Goal: Use online tool/utility: Use online tool/utility

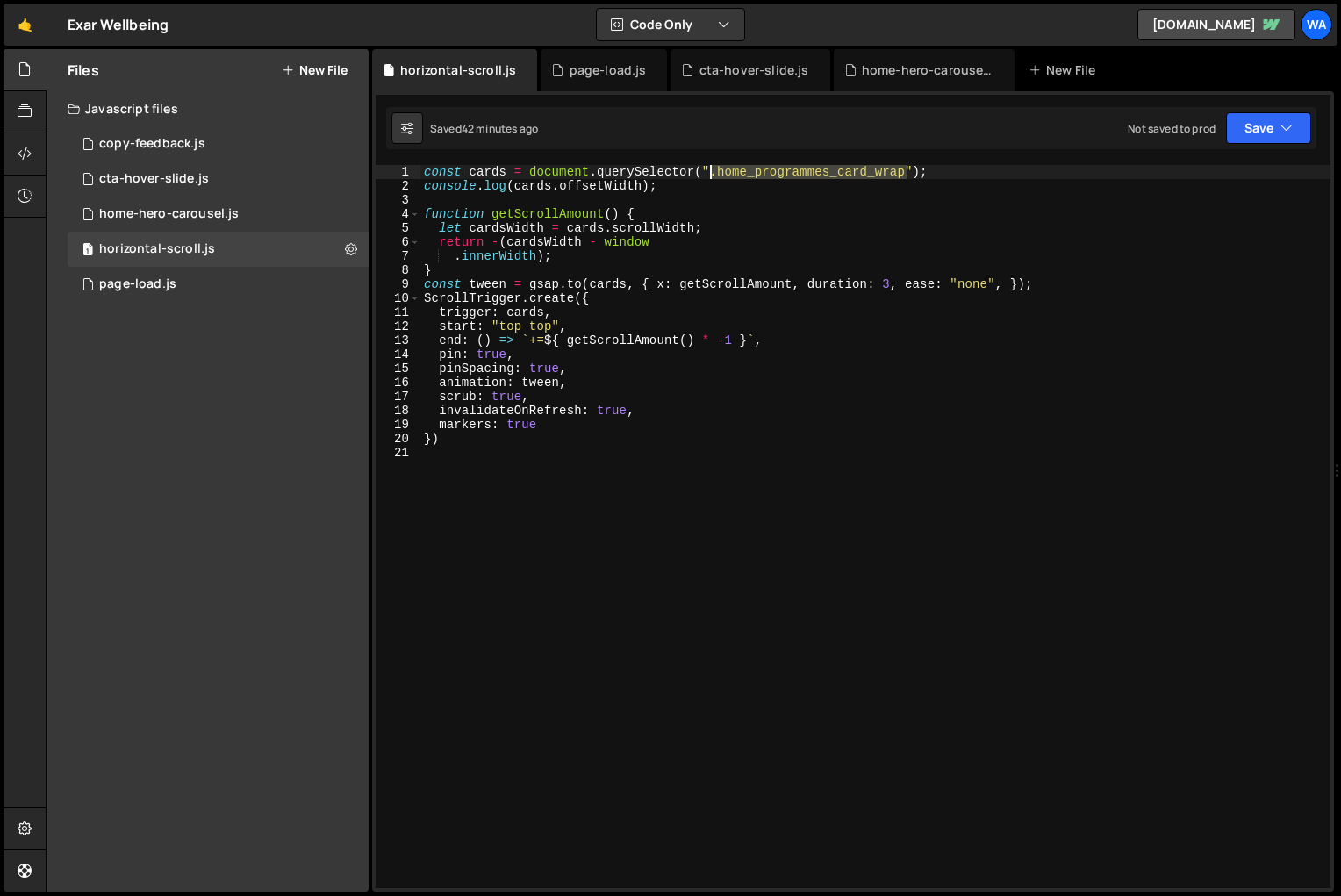
drag, startPoint x: 906, startPoint y: 174, endPoint x: 713, endPoint y: 175, distance: 193.0
click at [713, 175] on div "const cards = document . querySelector ( ".home_programmes_card_wrap" ) ; conso…" at bounding box center [875, 541] width 910 height 751
click at [915, 171] on div "const cards = document . querySelector ( ".home_programmes_card_wrap" ) ; conso…" at bounding box center [875, 541] width 910 height 751
drag, startPoint x: 915, startPoint y: 171, endPoint x: 711, endPoint y: 175, distance: 204.0
click at [711, 175] on div "const cards = document . querySelector ( ".home_programmes_card_wrap" ) ; conso…" at bounding box center [875, 541] width 910 height 751
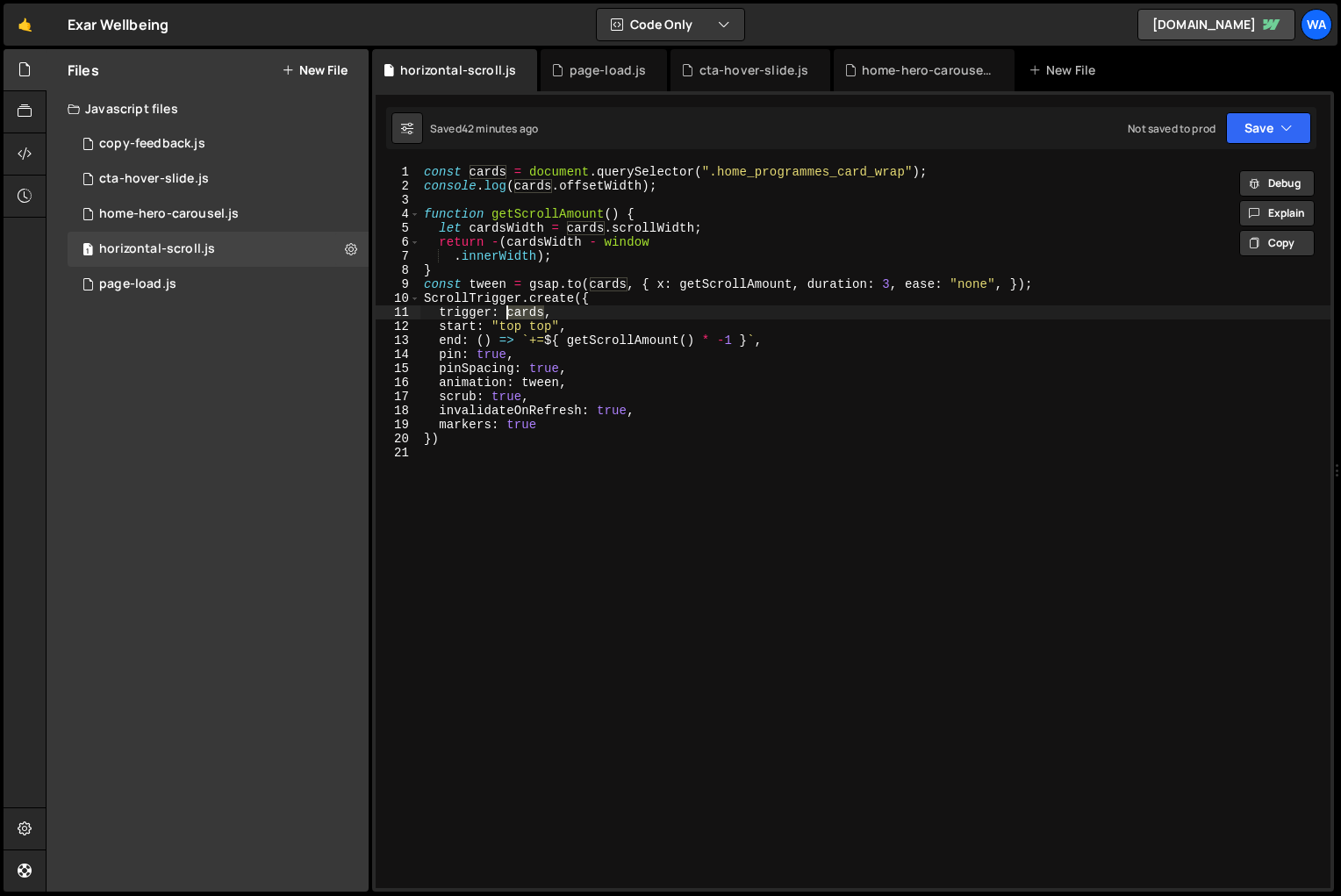
drag, startPoint x: 544, startPoint y: 314, endPoint x: 506, endPoint y: 315, distance: 38.0
click at [506, 315] on div "const cards = document . querySelector ( ".home_programmes_card_wrap" ) ; conso…" at bounding box center [875, 541] width 910 height 751
paste textarea ".home_programmes_card_wrap""
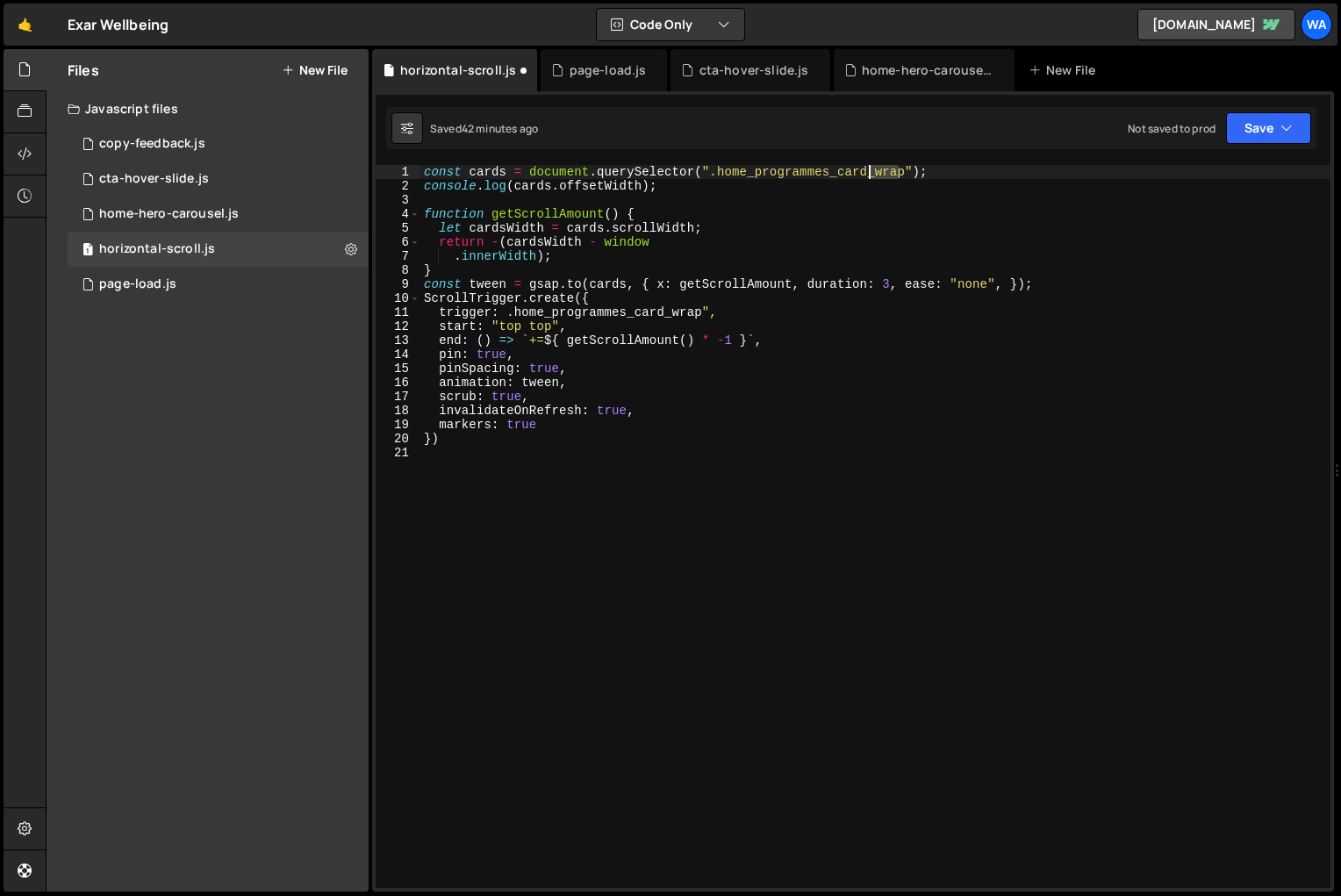
drag, startPoint x: 900, startPoint y: 170, endPoint x: 870, endPoint y: 174, distance: 30.3
click at [870, 174] on div "const cards = document . querySelector ( ".home_programmes_card_wrap" ) ; conso…" at bounding box center [875, 541] width 910 height 751
type textarea "const cards = document.querySelector(".home_programmes_cards");"
click at [708, 643] on div "const cards = document . querySelector ( ".home_programmes_cards" ) ; console .…" at bounding box center [875, 541] width 910 height 751
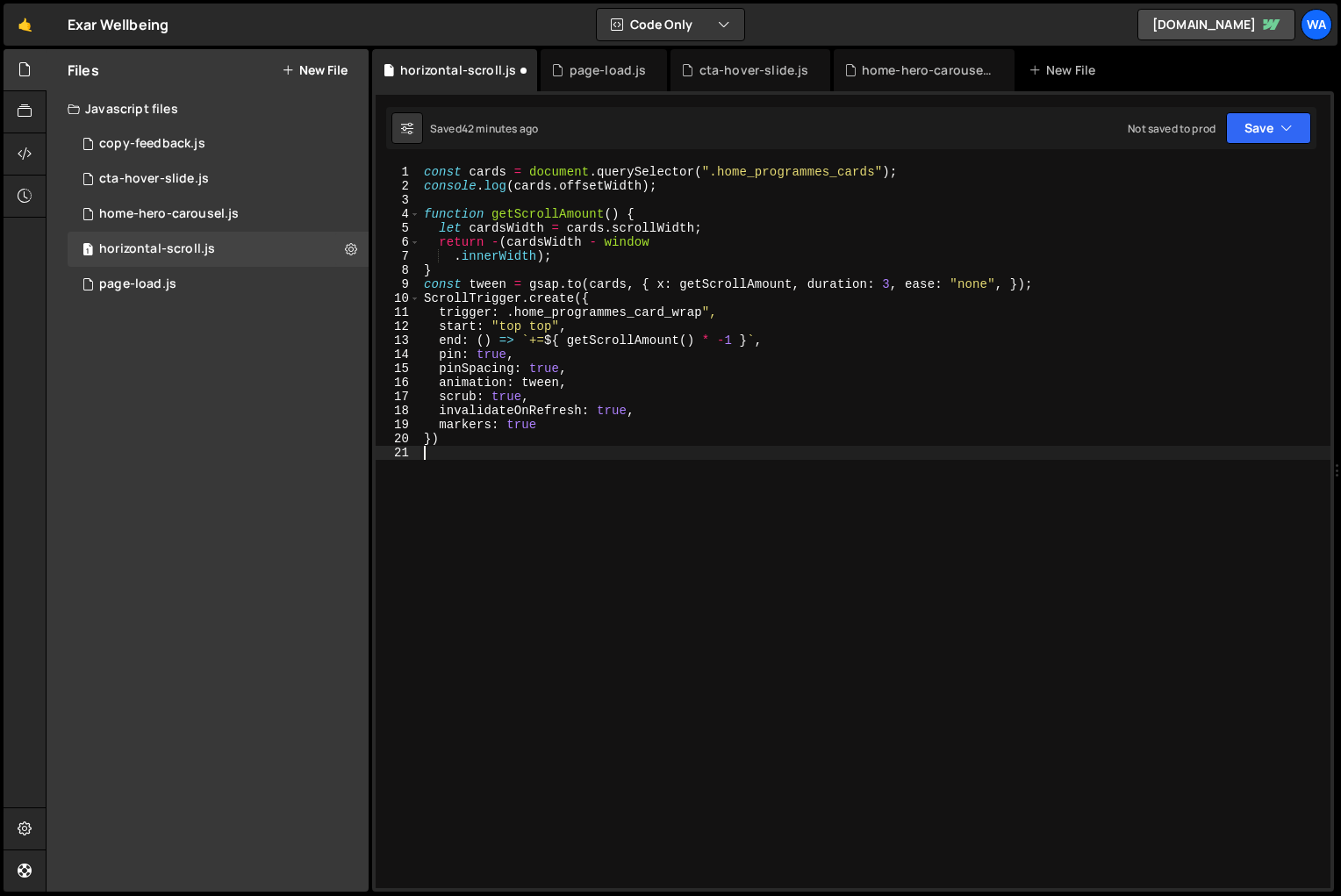
scroll to position [0, 0]
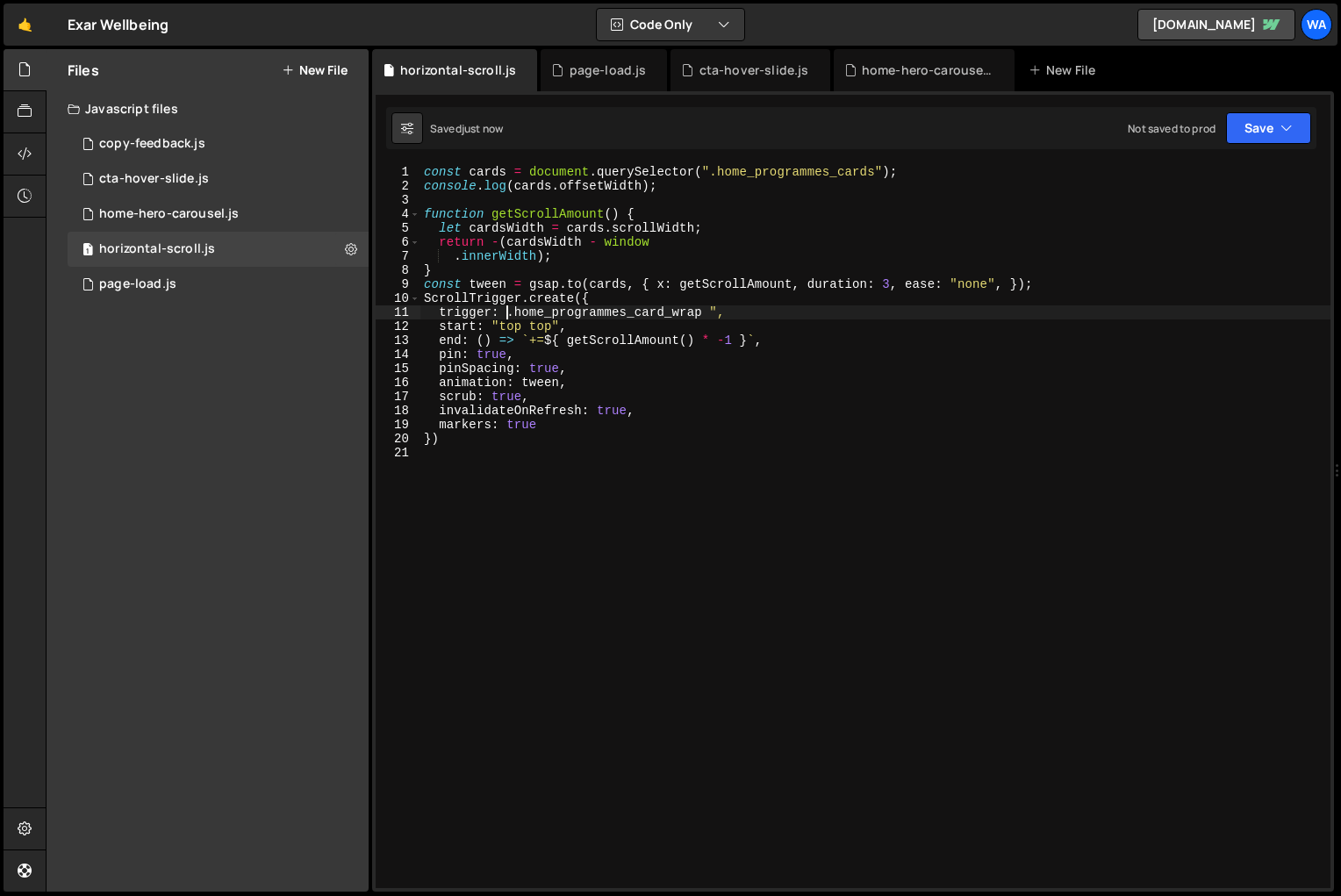
click at [508, 317] on div "const cards = document . querySelector ( ".home_programmes_cards" ) ; console .…" at bounding box center [875, 541] width 910 height 751
click at [717, 309] on div "const cards = document . querySelector ( ".home_programmes_cards" ) ; console .…" at bounding box center [875, 541] width 910 height 751
type textarea "trigger: ".home_programmes_card_wrap","
click at [698, 517] on div "const cards = document . querySelector ( ".home_programmes_cards" ) ; console .…" at bounding box center [875, 541] width 910 height 751
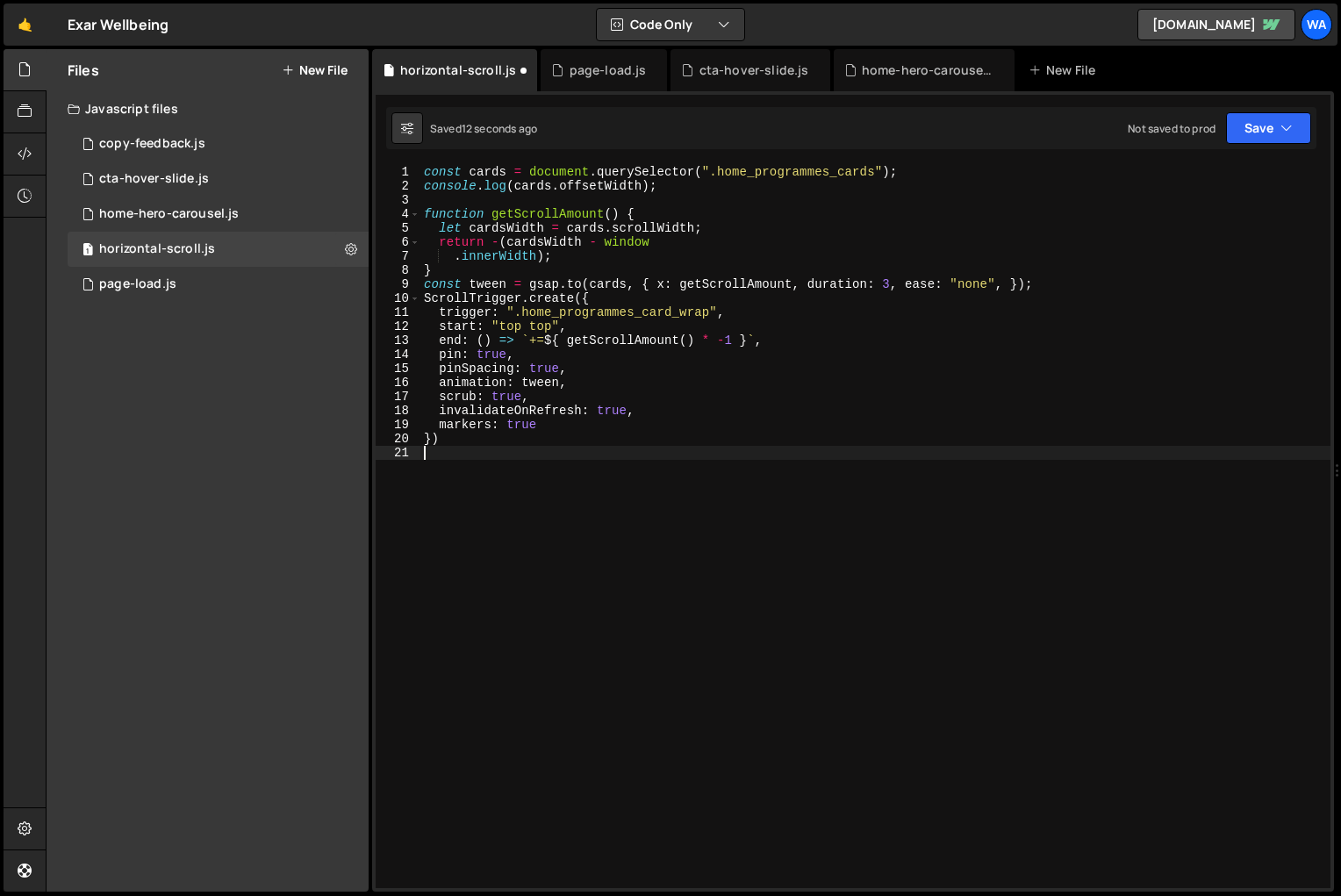
scroll to position [0, 0]
click at [537, 330] on div "const cards = document . querySelector ( ".home_programmes_cards" ) ; console .…" at bounding box center [875, 541] width 910 height 751
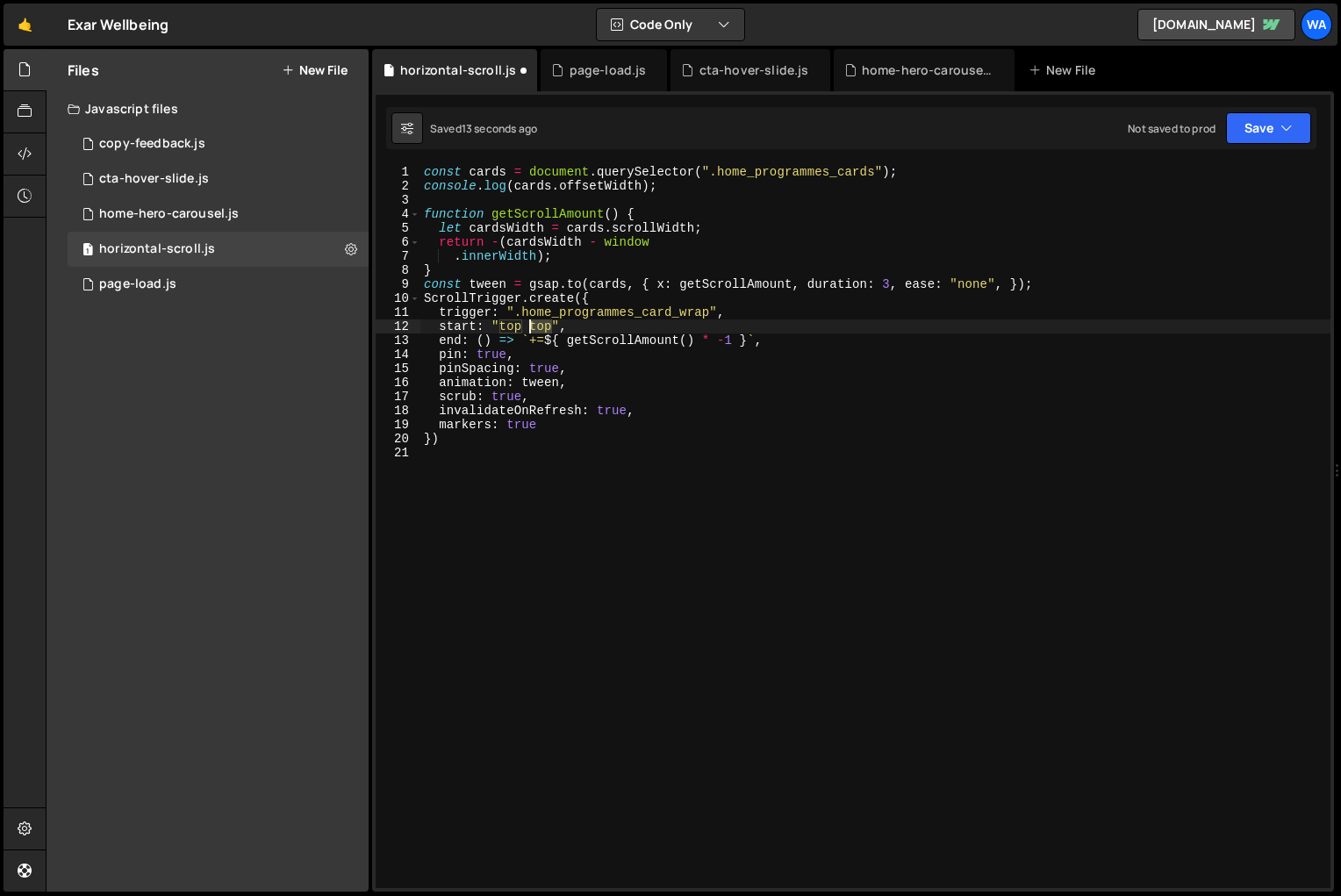
click at [537, 330] on div "const cards = document . querySelector ( ".home_programmes_cards" ) ; console .…" at bounding box center [875, 541] width 910 height 751
type textarea "start: "top 20%","
click at [586, 527] on div "const cards = document . querySelector ( ".home_programmes_cards" ) ; console .…" at bounding box center [875, 541] width 910 height 751
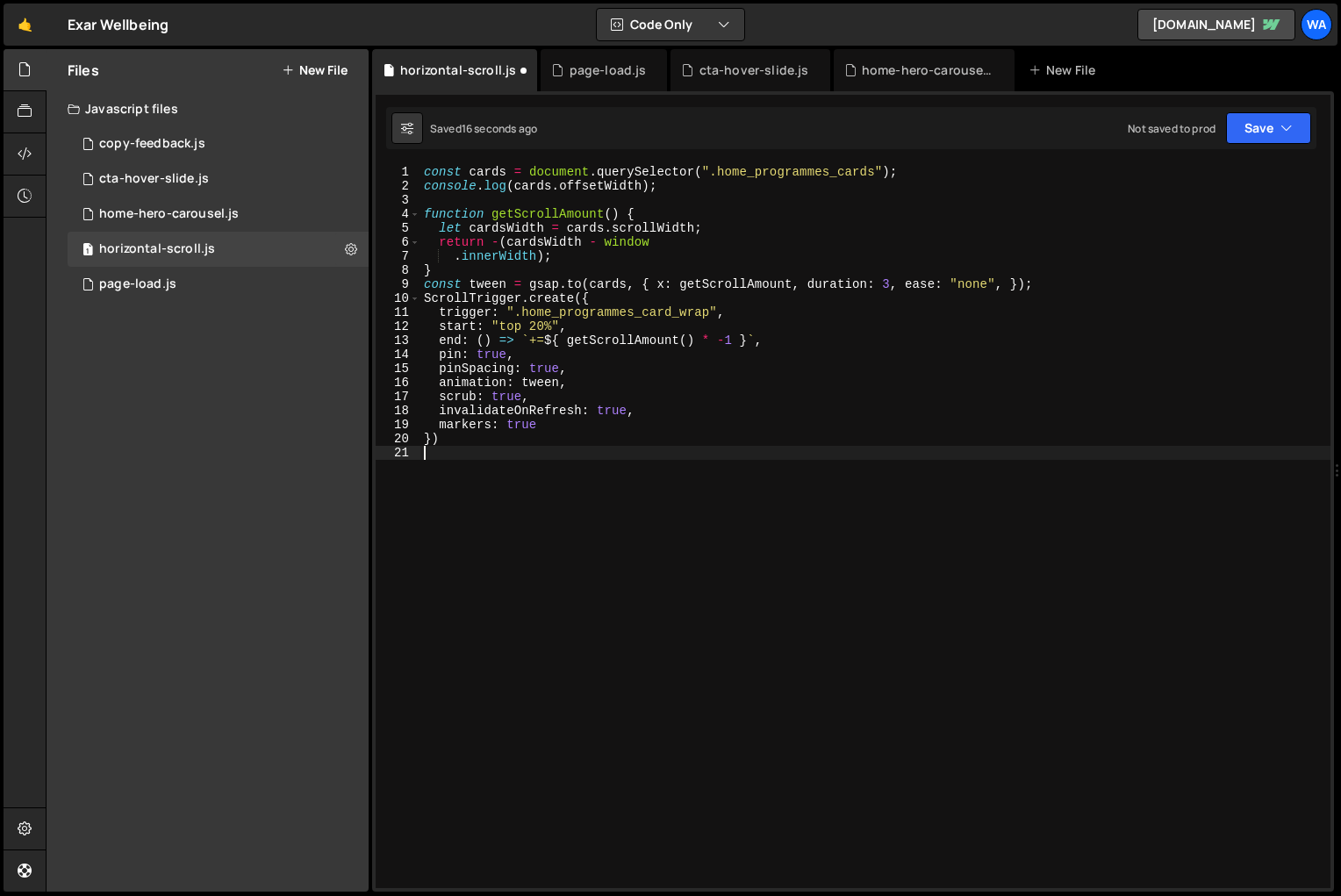
scroll to position [0, 0]
click at [816, 602] on div "const cards = document . querySelector ( ".home_programmes_cards" ) ; console .…" at bounding box center [875, 541] width 910 height 751
click at [1268, 126] on button "Save" at bounding box center [1269, 128] width 85 height 32
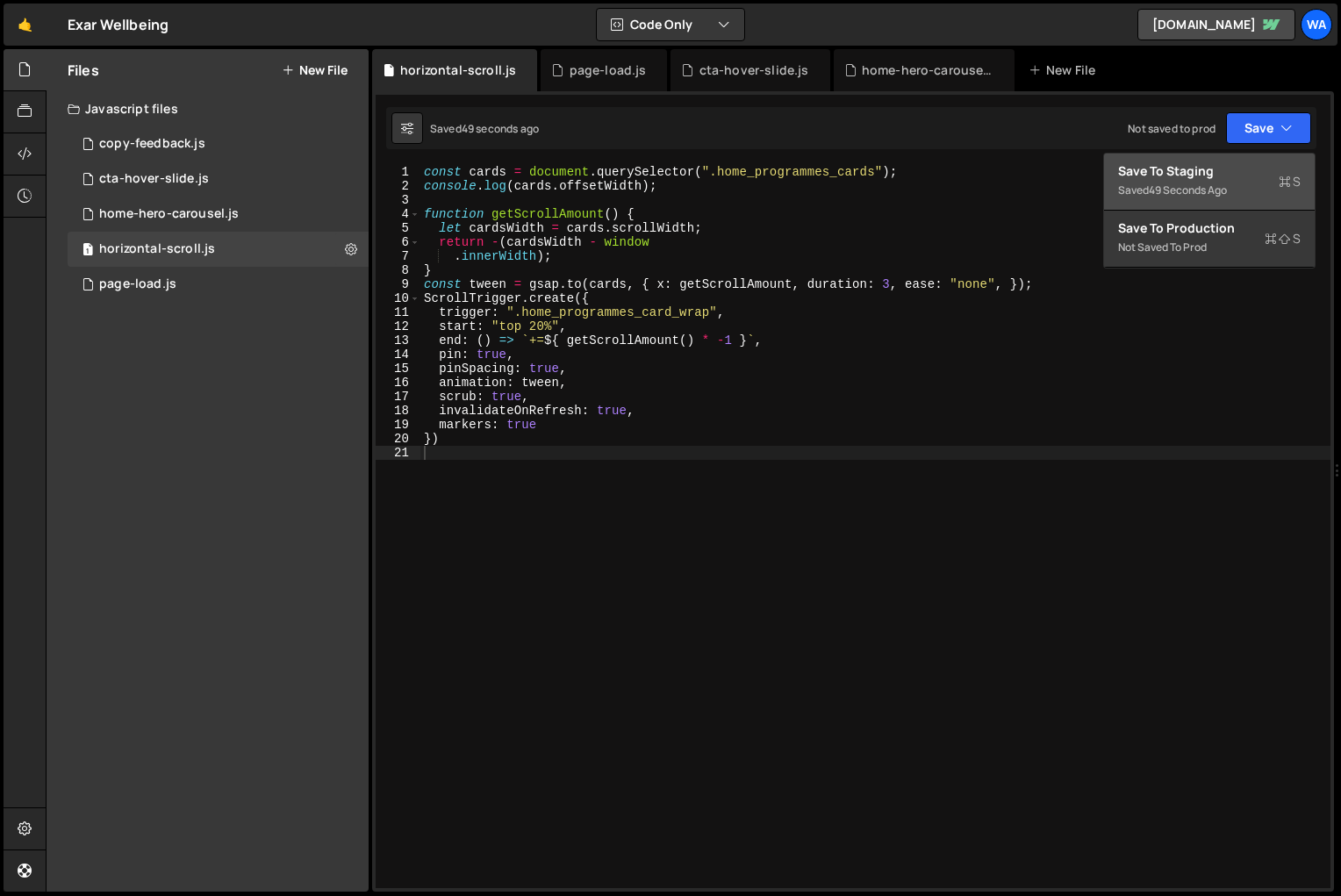
click at [1202, 192] on div "49 seconds ago" at bounding box center [1188, 190] width 78 height 15
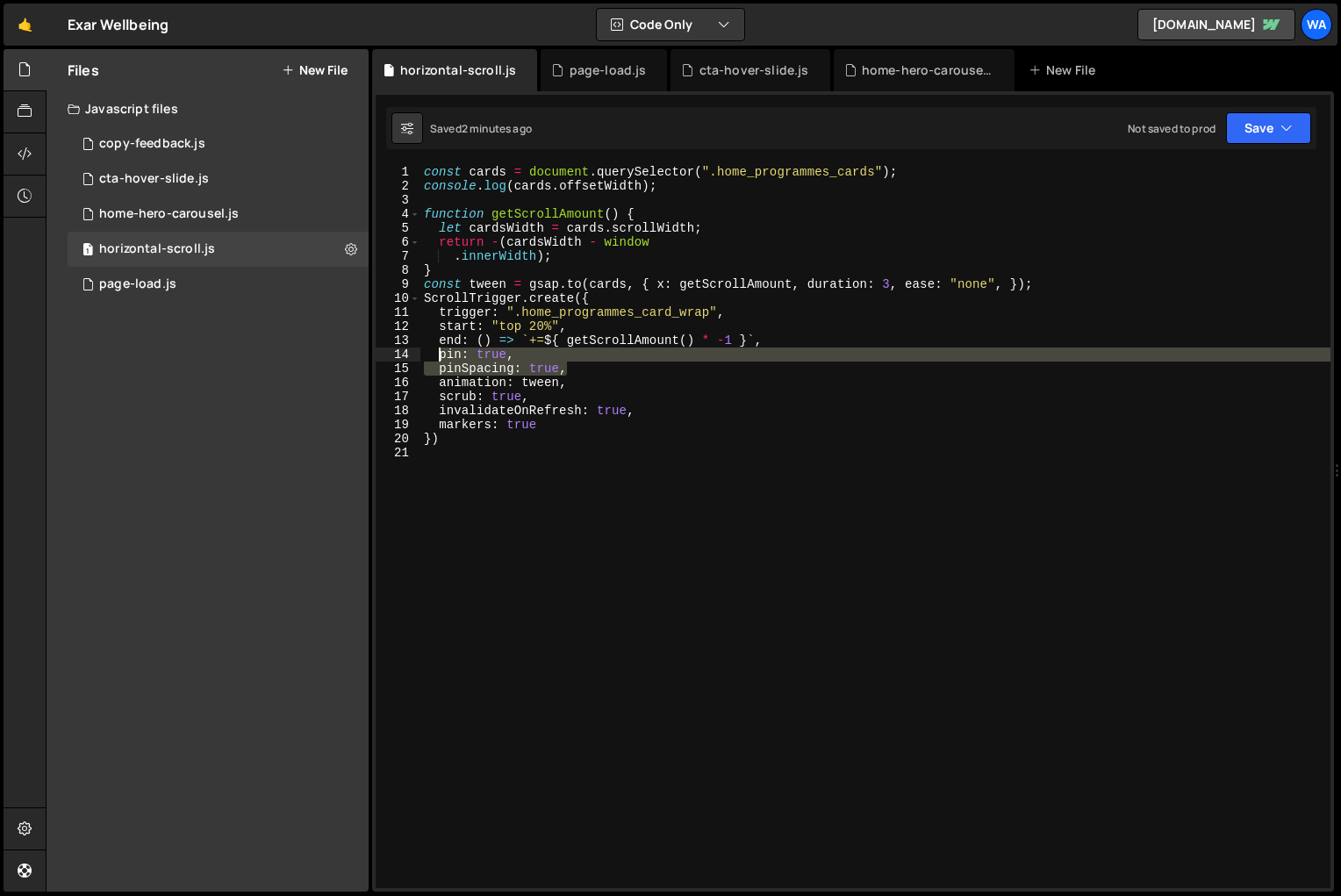
drag, startPoint x: 573, startPoint y: 373, endPoint x: 438, endPoint y: 361, distance: 135.5
click at [438, 361] on div "const cards = document . querySelector ( ".home_programmes_cards" ) ; console .…" at bounding box center [875, 541] width 910 height 751
type textarea "pin: true, pinSpacing: true,"
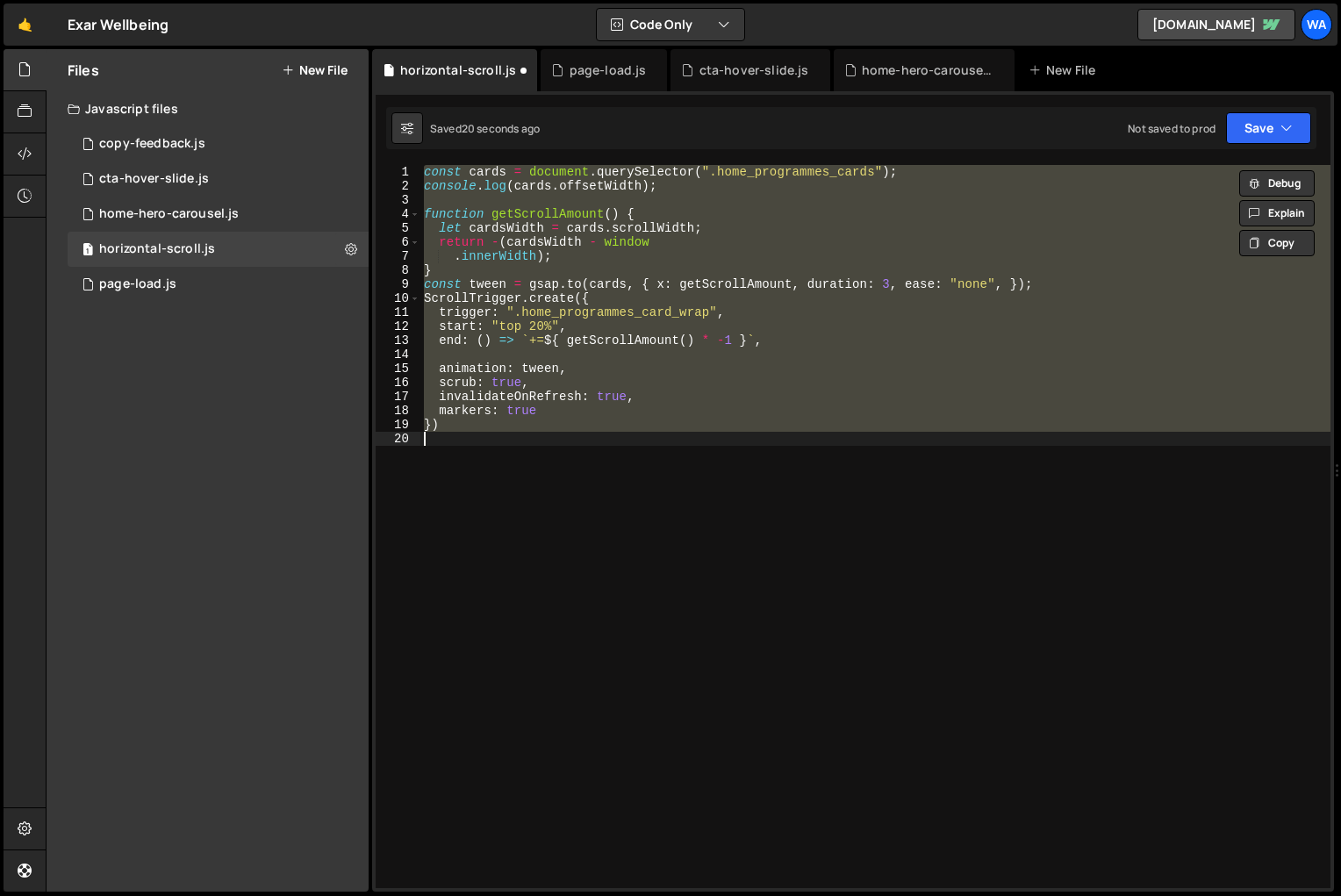
type textarea "pin: true, pinSpacing: true,"
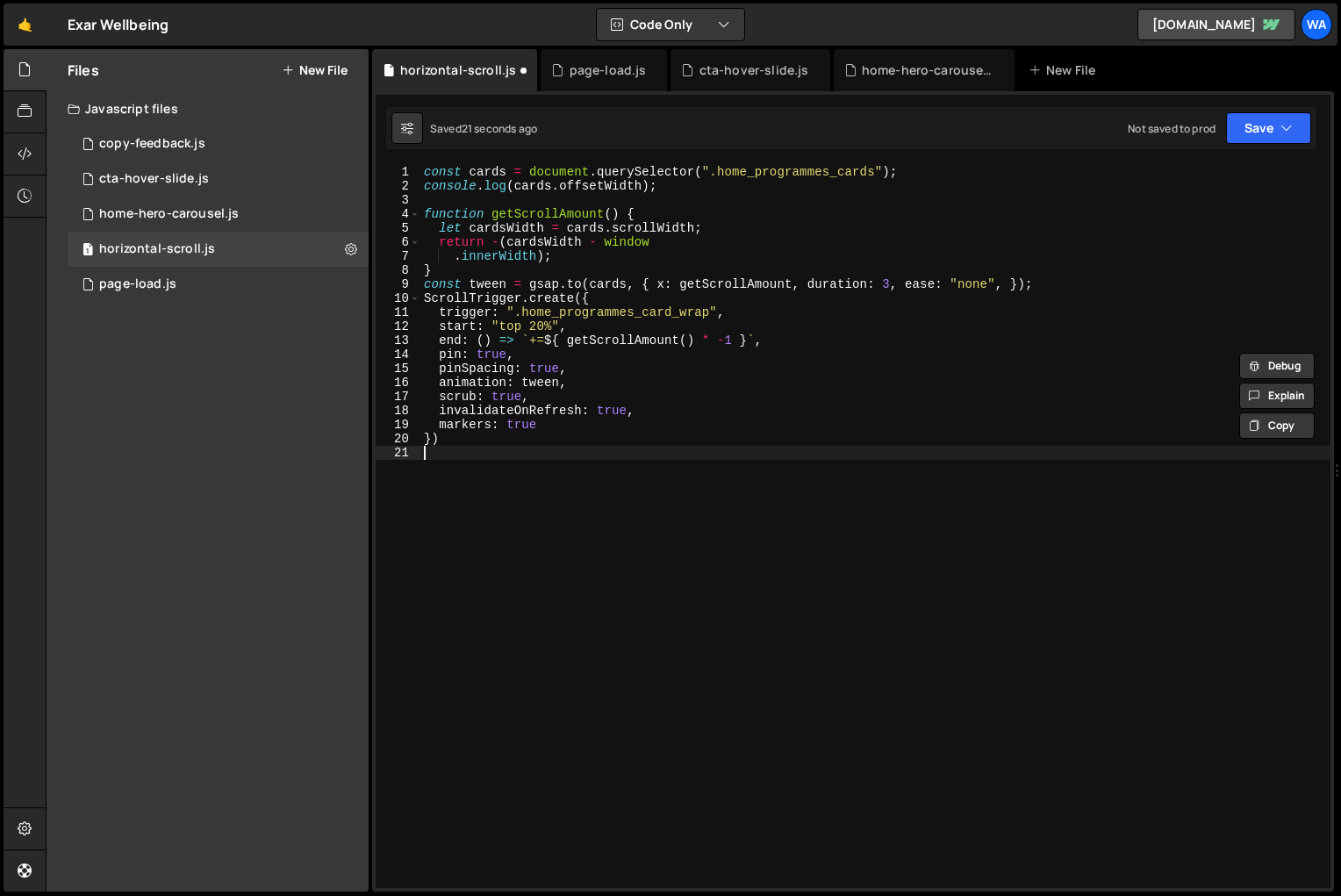
click at [743, 562] on div "const cards = document . querySelector ( ".home_programmes_cards" ) ; console .…" at bounding box center [875, 541] width 910 height 751
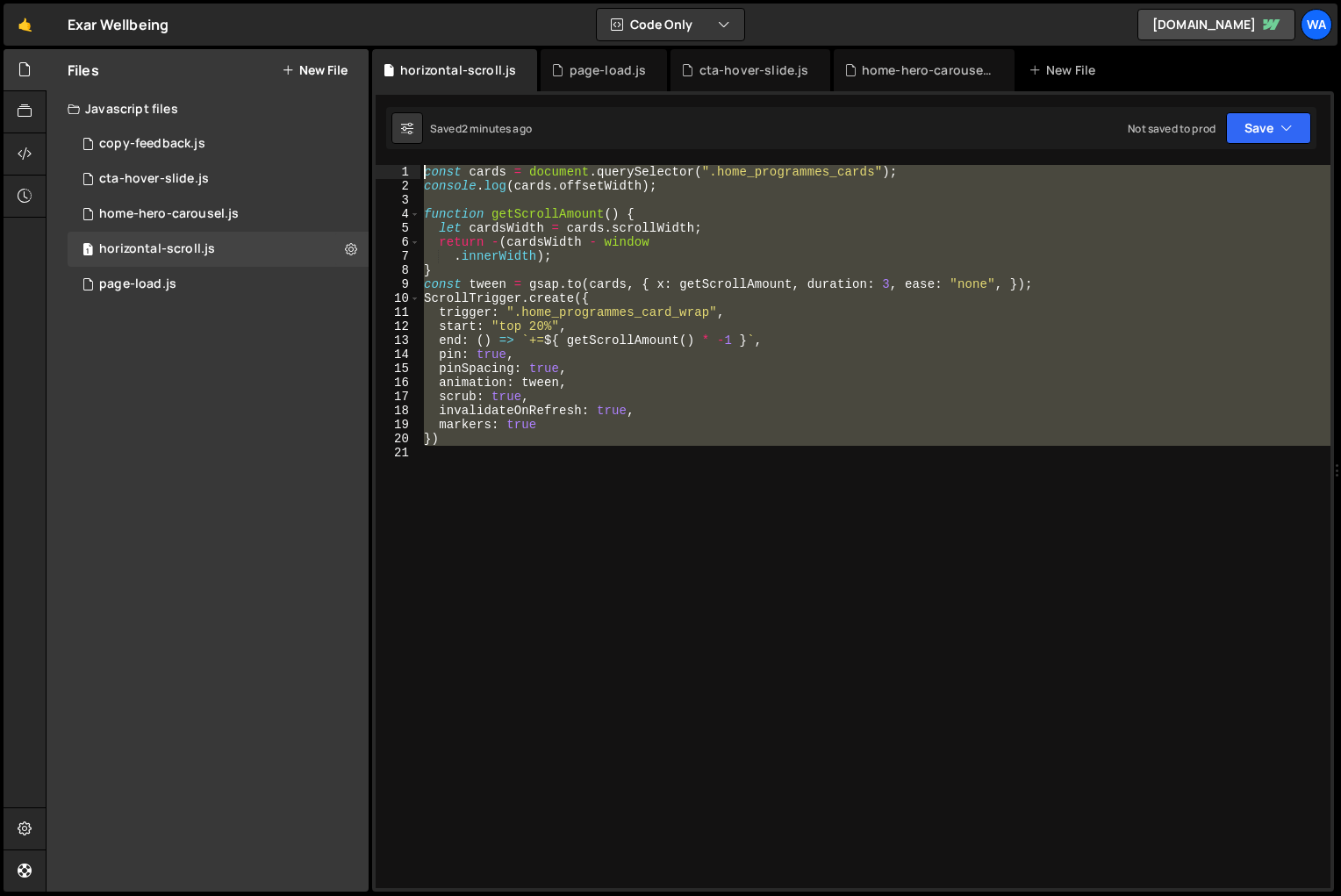
drag, startPoint x: 477, startPoint y: 454, endPoint x: 368, endPoint y: 98, distance: 372.3
click at [368, 98] on div "Files New File Javascript files 1 copy-feedback.js 0 1 cta-hover-slide.js 0 1 h…" at bounding box center [693, 471] width 1296 height 843
type textarea "const cards = document.querySelector(".home_programmes_cards"); console.log(car…"
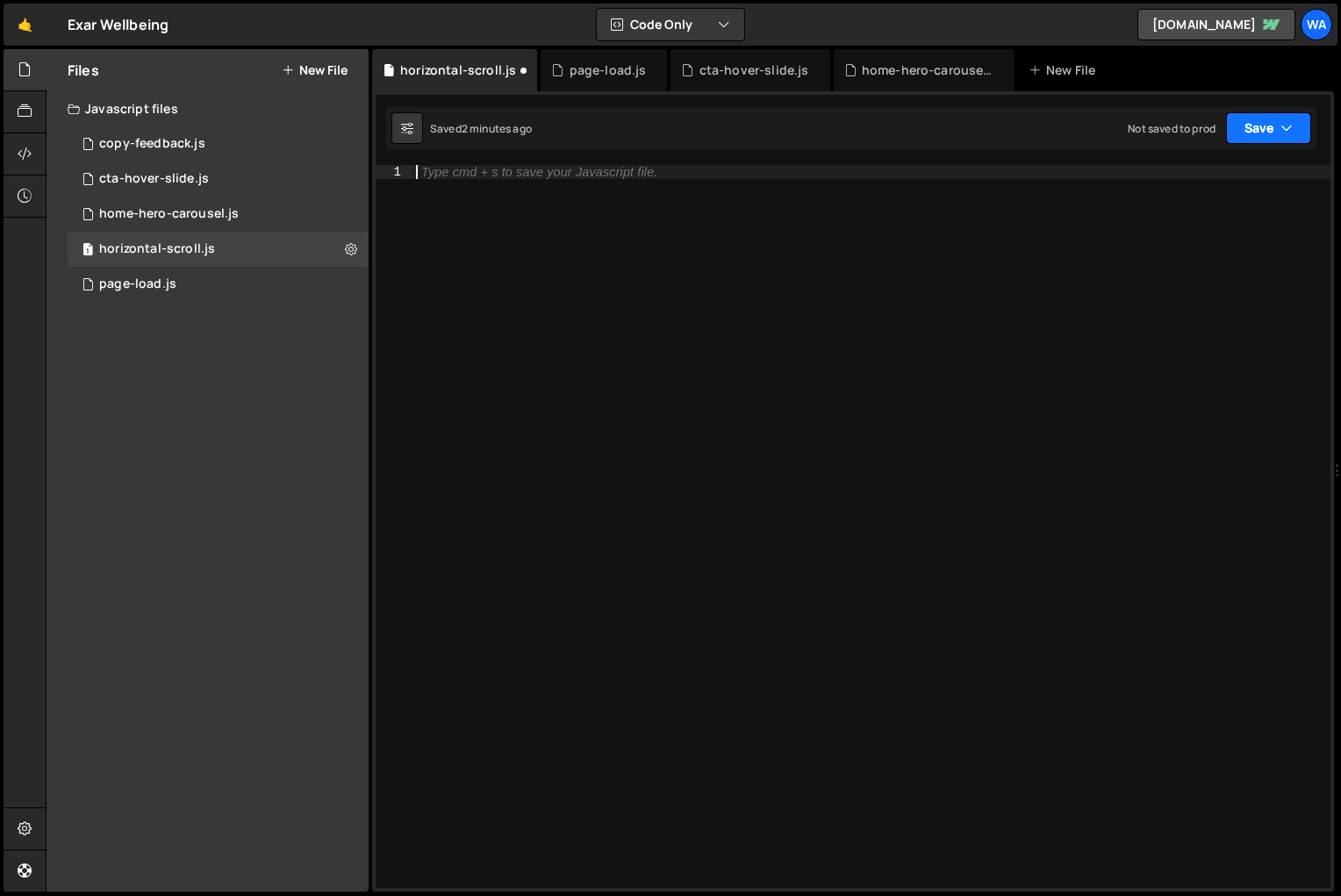
click at [1249, 124] on button "Save" at bounding box center [1269, 128] width 85 height 32
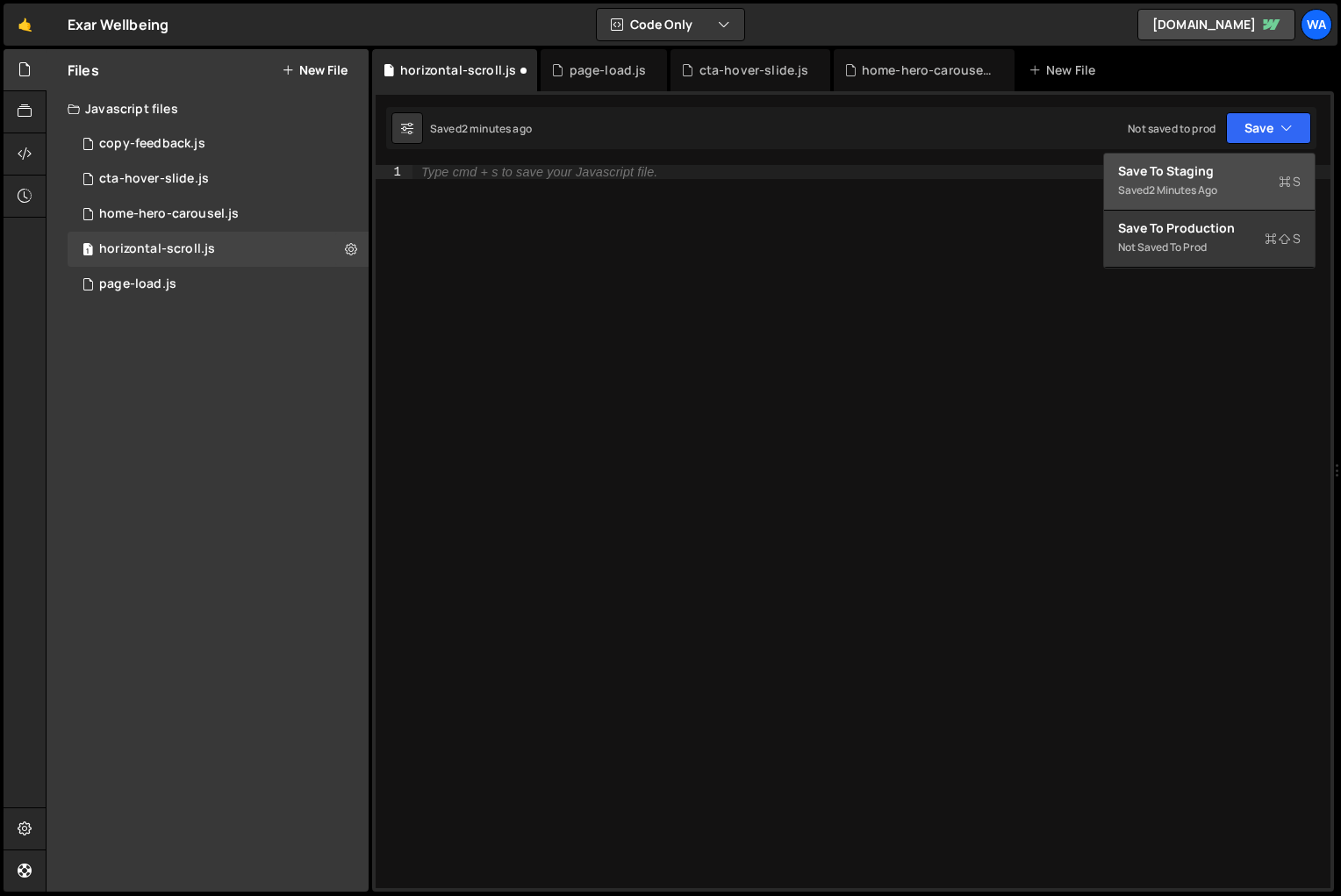
click at [1219, 174] on div "Save to Staging S" at bounding box center [1209, 171] width 183 height 17
